Goal: Information Seeking & Learning: Check status

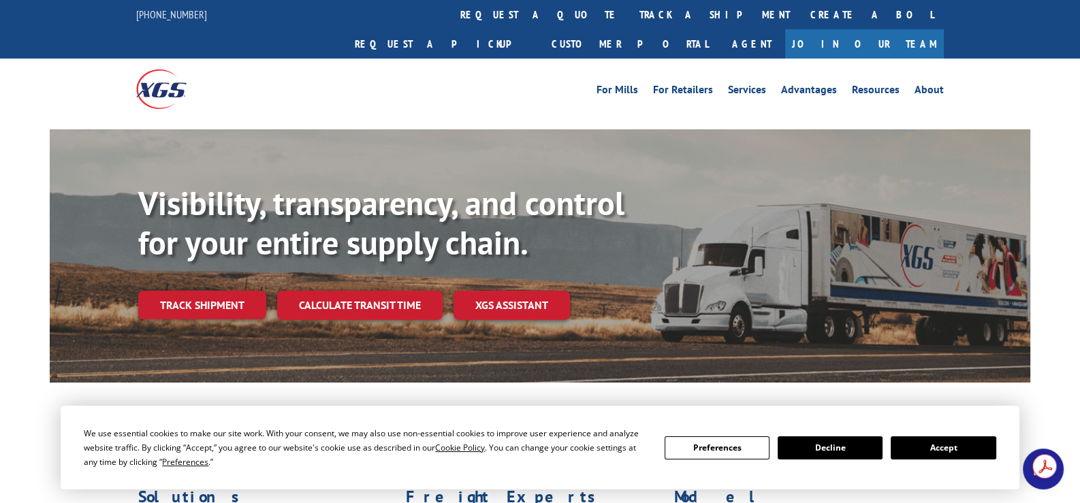
click at [939, 451] on button "Accept" at bounding box center [942, 447] width 105 height 23
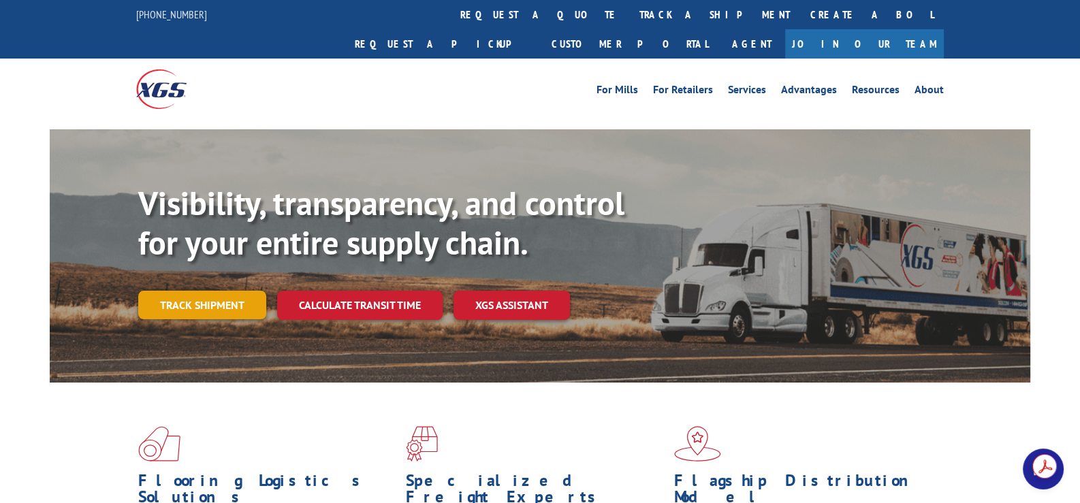
click at [199, 291] on link "Track shipment" at bounding box center [202, 305] width 128 height 29
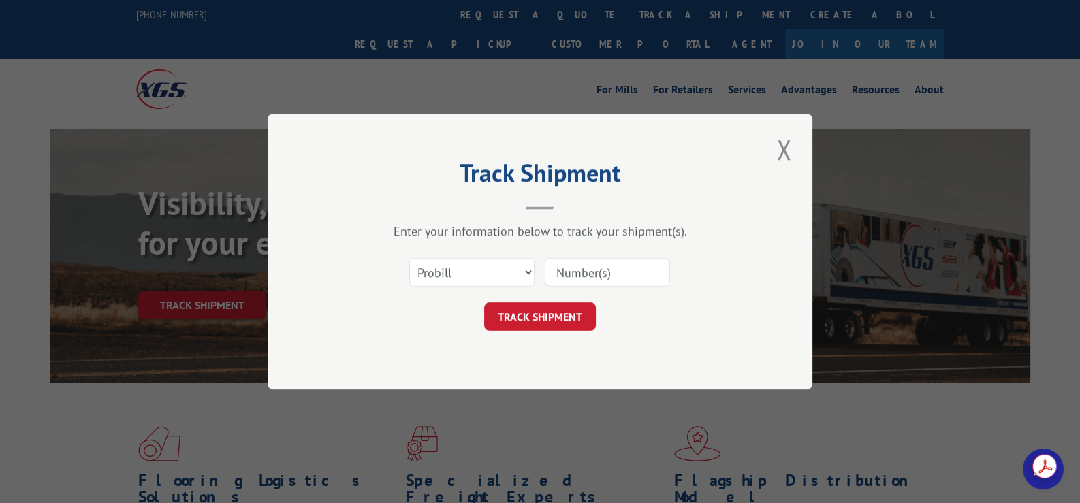
click at [567, 265] on input at bounding box center [607, 272] width 125 height 29
type input "17508135"
click button "TRACK SHIPMENT" at bounding box center [540, 316] width 112 height 29
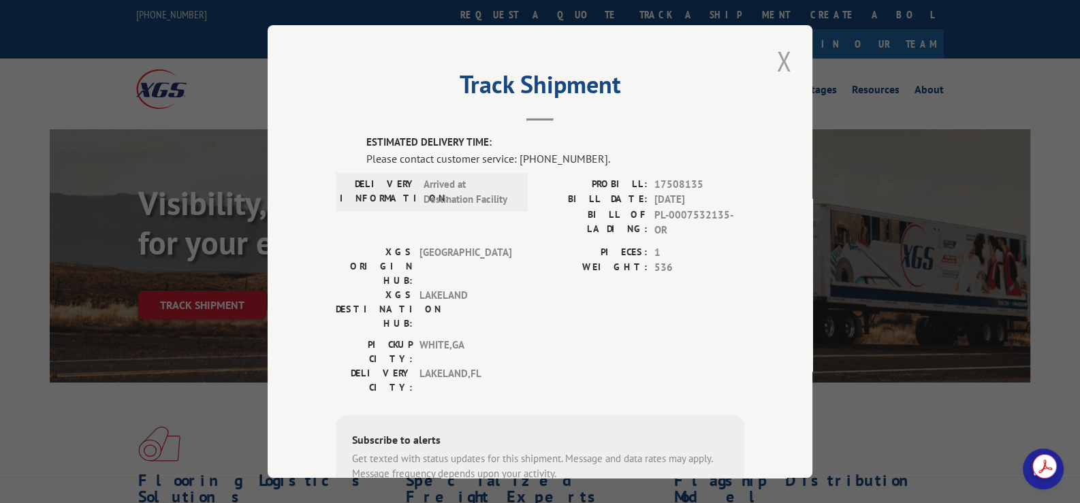
click at [779, 58] on button "Close modal" at bounding box center [783, 60] width 23 height 37
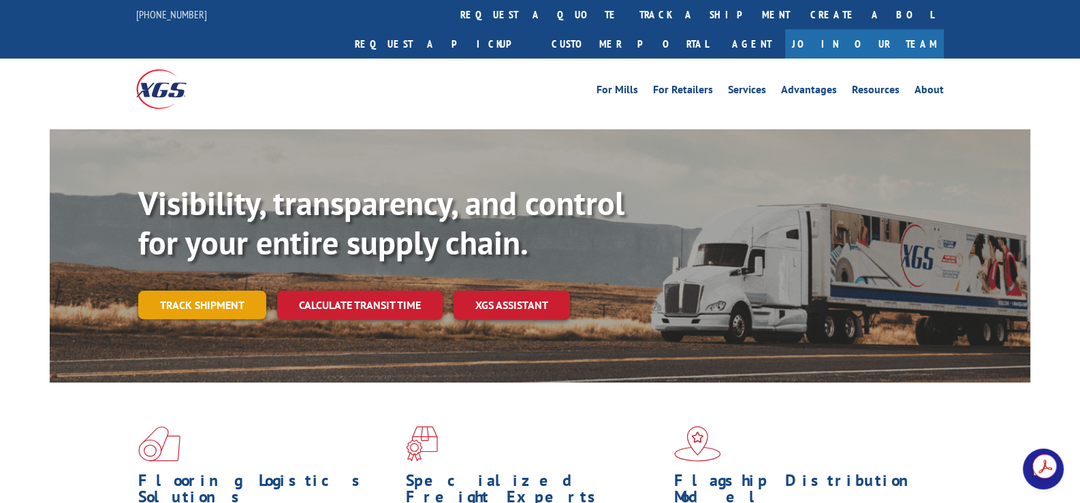
click at [177, 291] on link "Track shipment" at bounding box center [202, 305] width 128 height 29
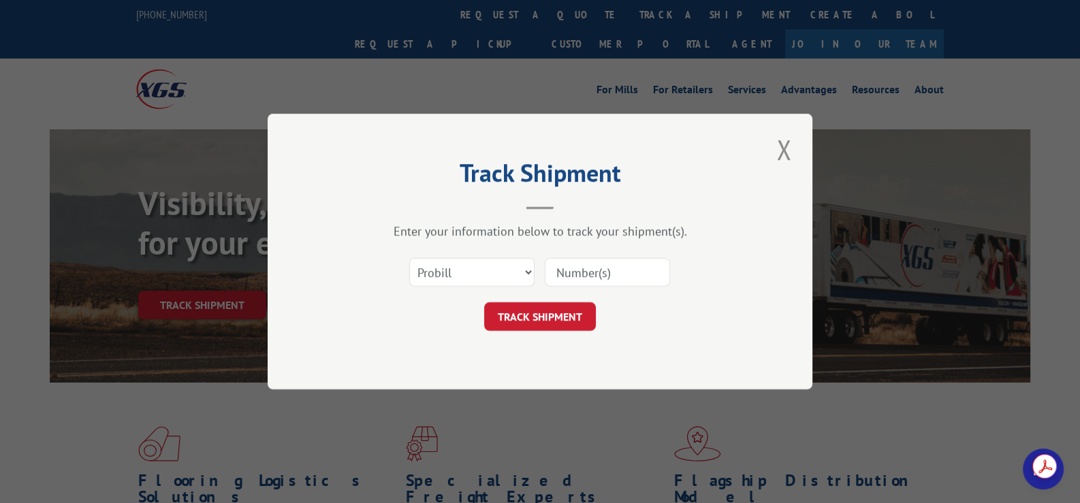
click at [598, 270] on input at bounding box center [607, 272] width 125 height 29
paste input "17537143"
type input "17537143"
click at [566, 318] on button "TRACK SHIPMENT" at bounding box center [540, 316] width 112 height 29
